Goal: Complete application form

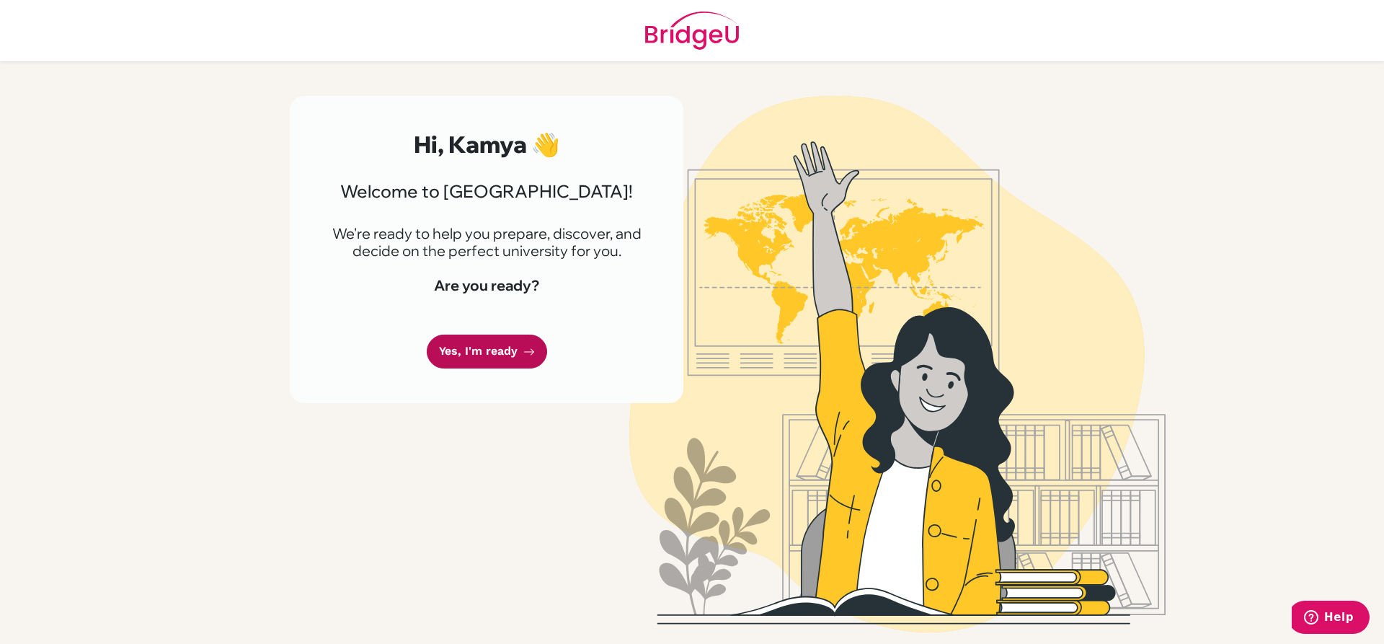
click at [512, 351] on link "Yes, I'm ready" at bounding box center [487, 351] width 120 height 34
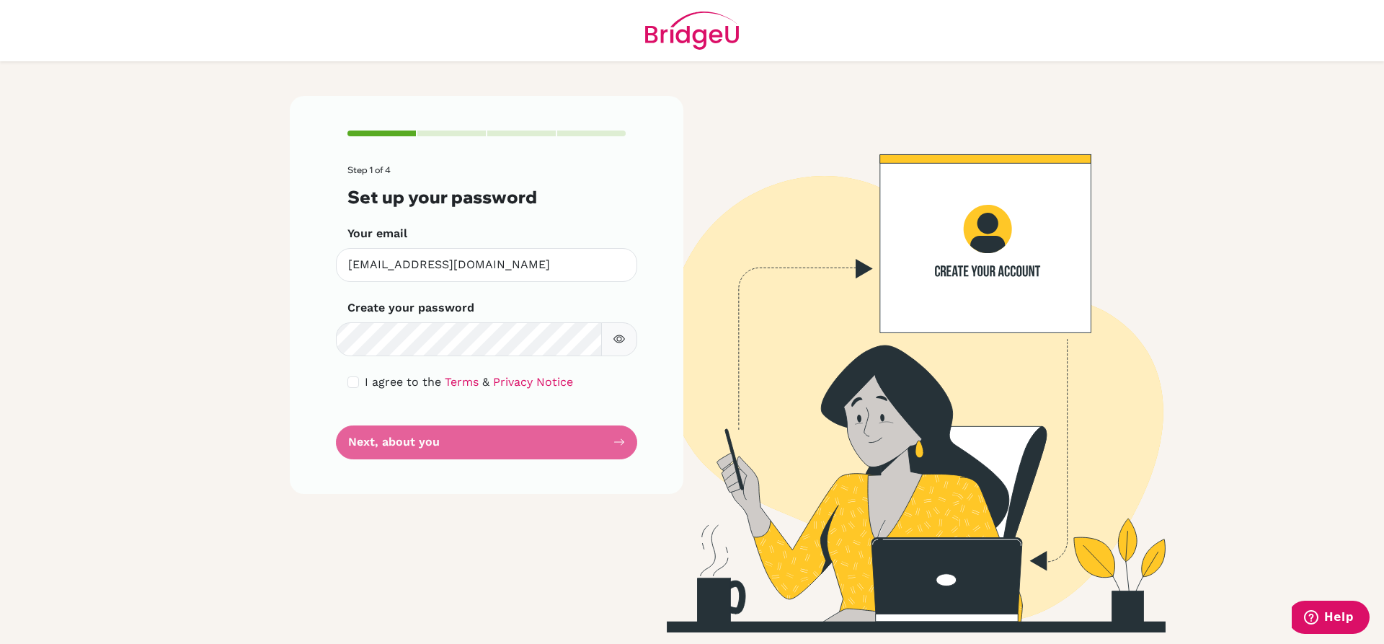
click at [542, 450] on form "Step 1 of 4 Set up your password Your email [EMAIL_ADDRESS][DOMAIN_NAME] Invali…" at bounding box center [486, 312] width 278 height 294
click at [357, 389] on div "I agree to the Terms & Privacy Notice" at bounding box center [486, 381] width 278 height 17
click at [357, 384] on input "checkbox" at bounding box center [353, 382] width 12 height 12
checkbox input "true"
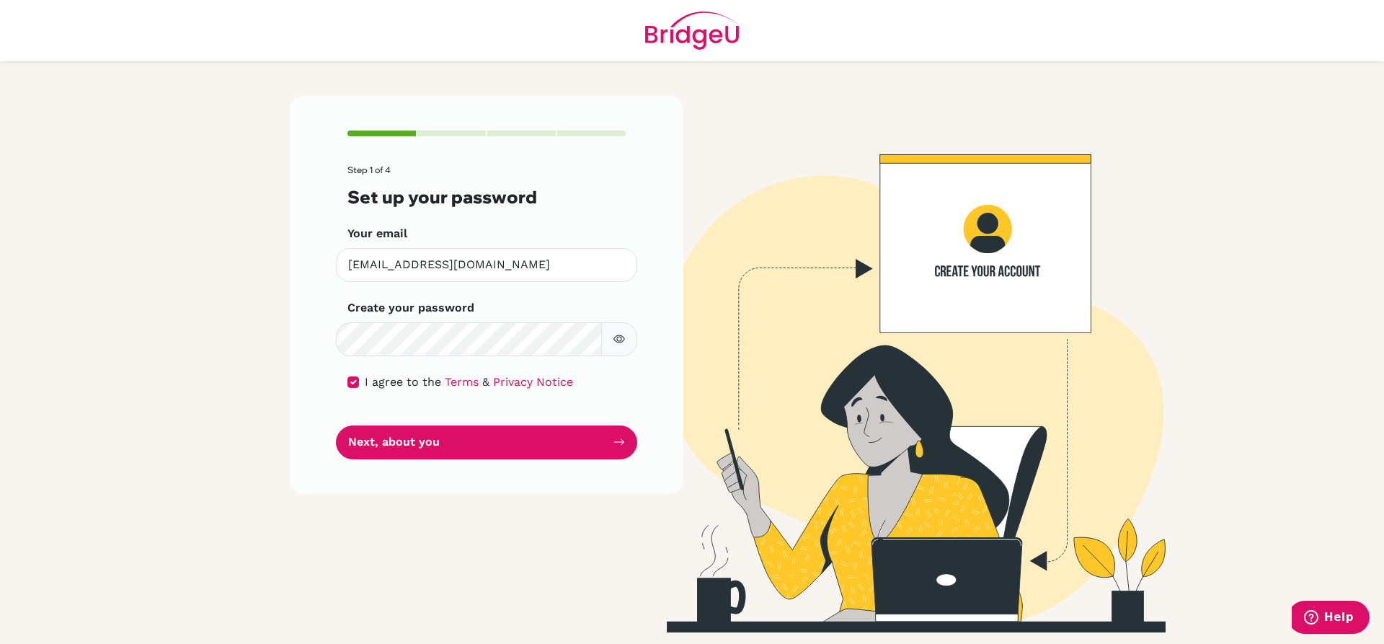
click at [626, 348] on button "button" at bounding box center [619, 339] width 36 height 34
click at [492, 445] on button "Next, about you" at bounding box center [486, 442] width 301 height 34
